Goal: Browse casually

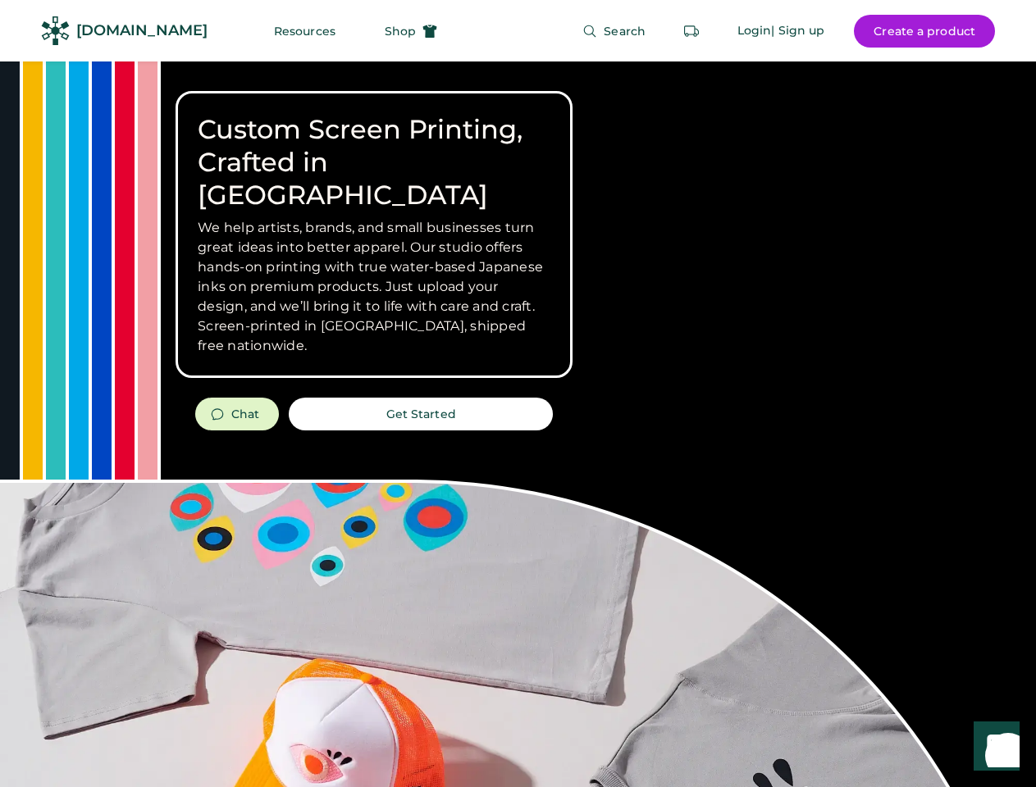
click at [518, 394] on div "Custom Screen Printing, Crafted in [GEOGRAPHIC_DATA] We help artists, brands, a…" at bounding box center [518, 583] width 1036 height 1042
click at [518, 424] on div "Custom Screen Printing, Crafted in [GEOGRAPHIC_DATA] We help artists, brands, a…" at bounding box center [518, 583] width 1036 height 1042
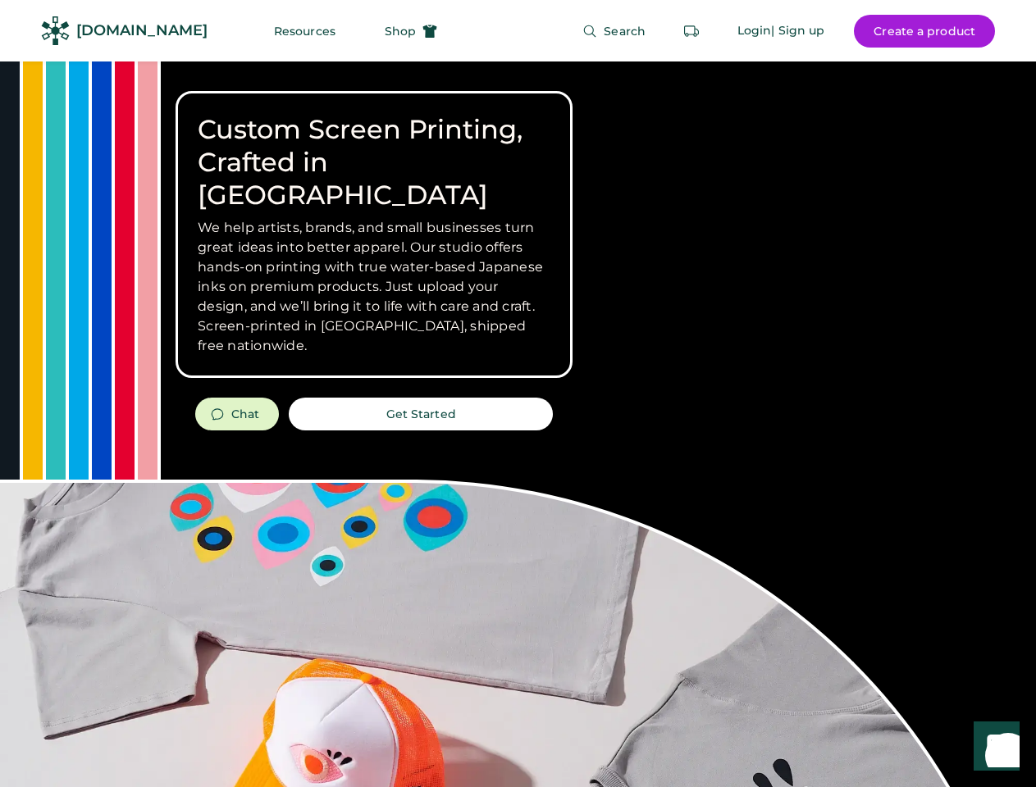
click at [518, 424] on div "Custom Screen Printing, Crafted in [GEOGRAPHIC_DATA] We help artists, brands, a…" at bounding box center [518, 583] width 1036 height 1042
click at [374, 235] on h3 "We help artists, brands, and small businesses turn great ideas into better appa…" at bounding box center [374, 287] width 353 height 138
click at [374, 218] on h3 "We help artists, brands, and small businesses turn great ideas into better appa…" at bounding box center [374, 287] width 353 height 138
click at [374, 146] on h1 "Custom Screen Printing, Crafted in [GEOGRAPHIC_DATA]" at bounding box center [374, 162] width 353 height 98
